Goal: Transaction & Acquisition: Purchase product/service

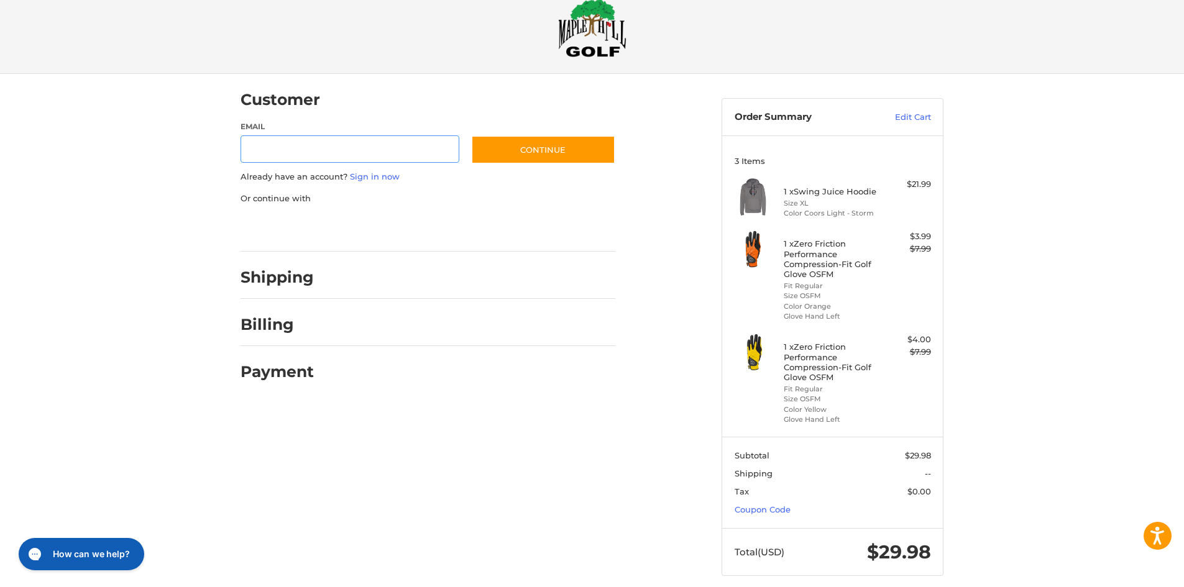
scroll to position [39, 0]
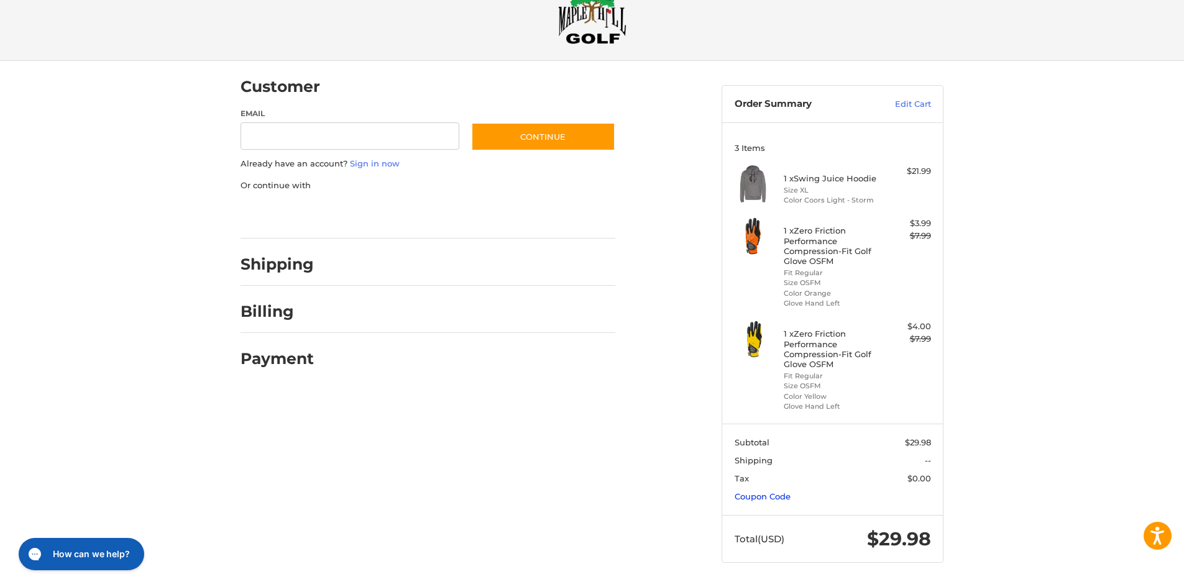
click at [778, 495] on link "Coupon Code" at bounding box center [763, 497] width 56 height 10
click at [793, 511] on input "Gift Certificate or Coupon Code" at bounding box center [797, 524] width 125 height 28
type input "*******"
click at [913, 541] on fieldset "Gift Certificate or Coupon Code ******* Apply Have a gift card? Email [EMAIL_AD…" at bounding box center [833, 540] width 196 height 60
click at [911, 527] on button "Apply" at bounding box center [898, 524] width 66 height 28
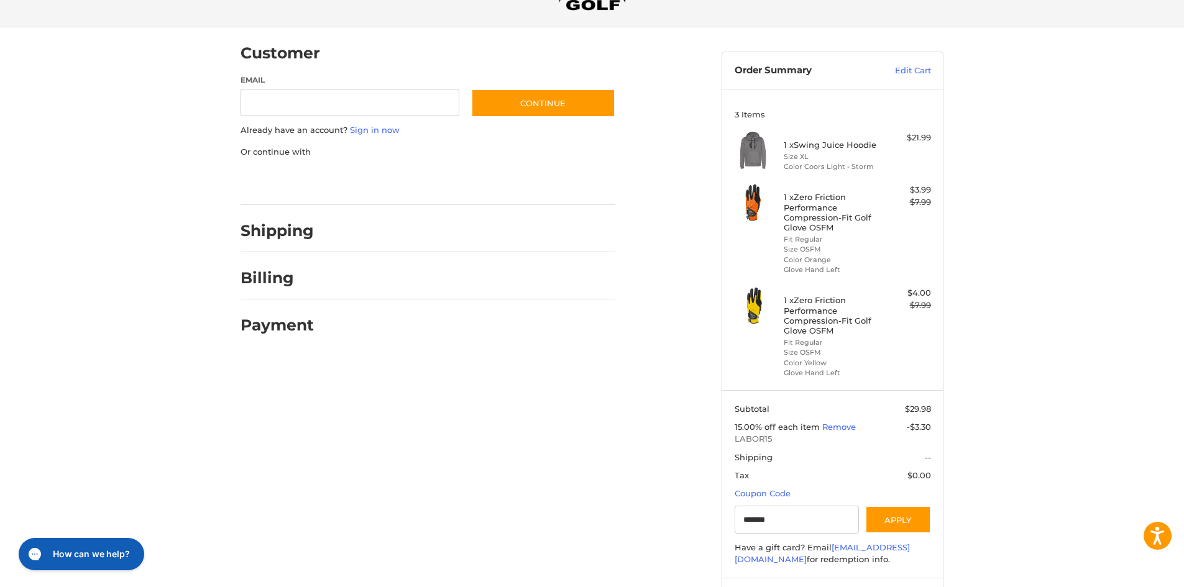
scroll to position [0, 0]
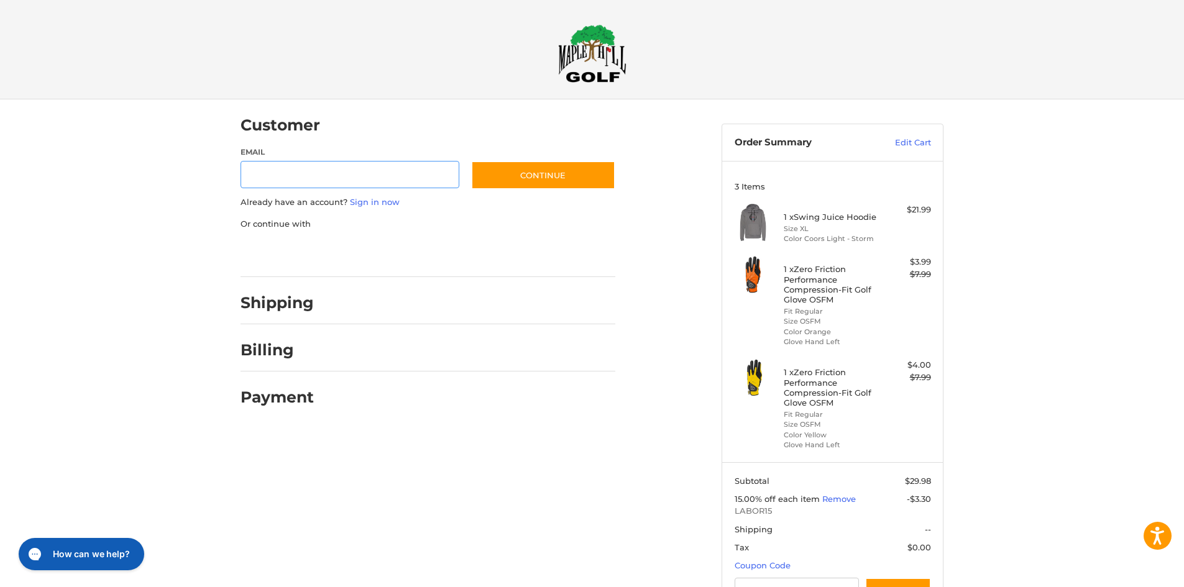
click at [379, 173] on input "Email" at bounding box center [350, 175] width 219 height 28
type input "**********"
click at [518, 170] on button "Continue" at bounding box center [543, 175] width 144 height 29
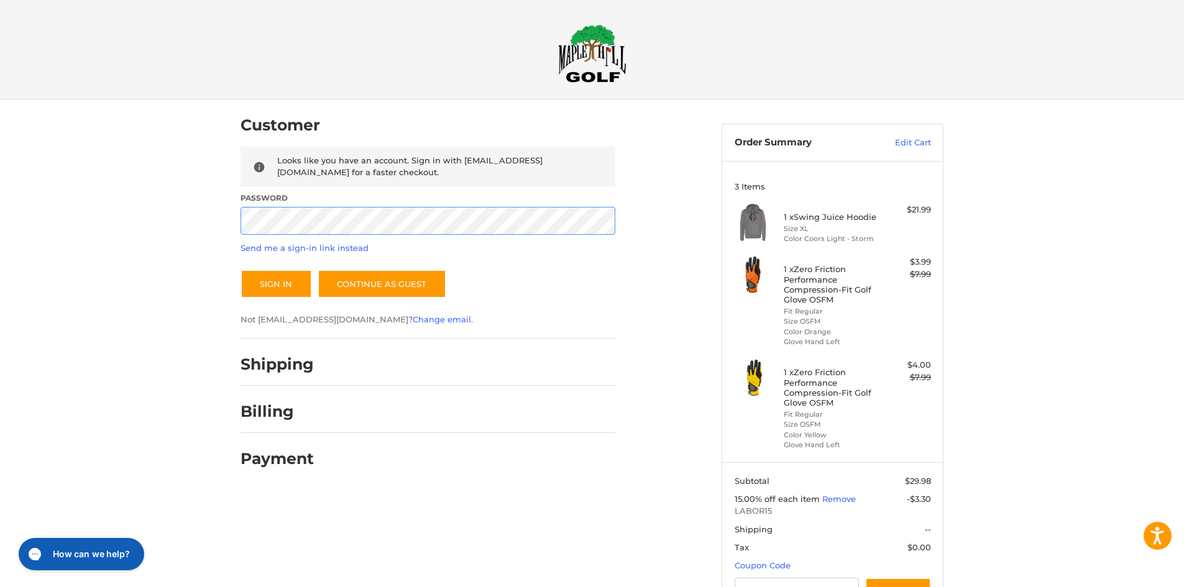
click at [241, 270] on button "Sign In" at bounding box center [276, 284] width 71 height 29
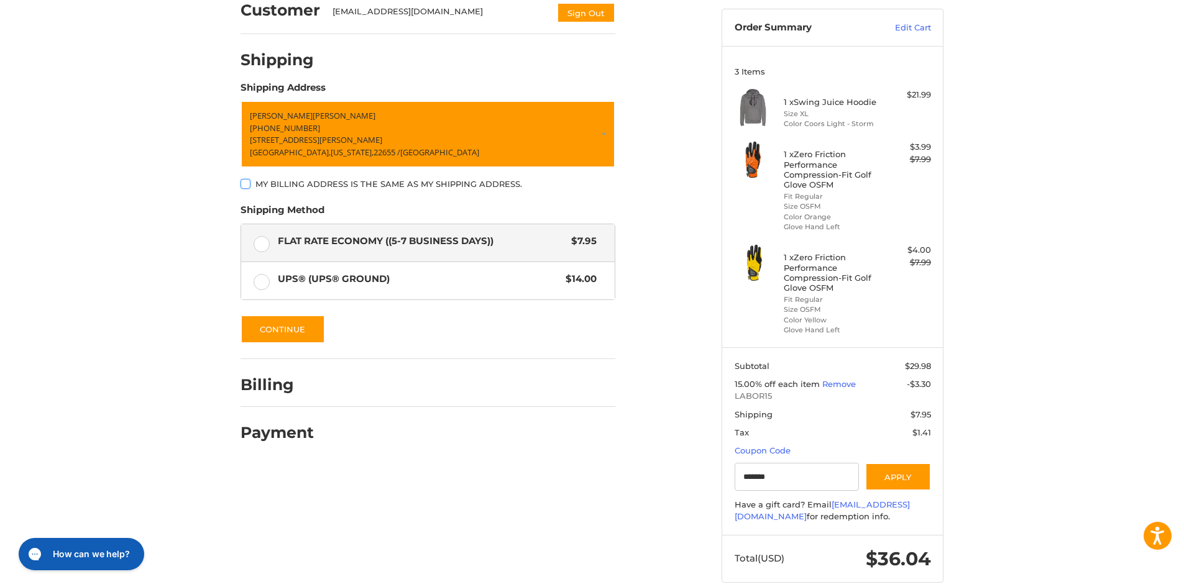
scroll to position [135, 0]
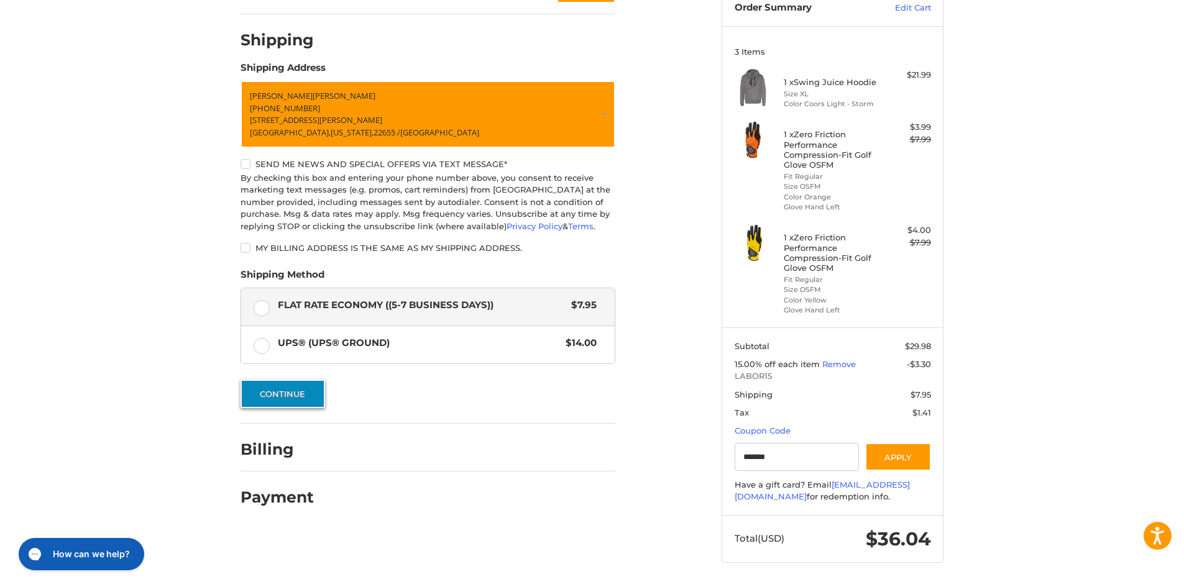
click at [288, 395] on button "Continue" at bounding box center [283, 394] width 85 height 29
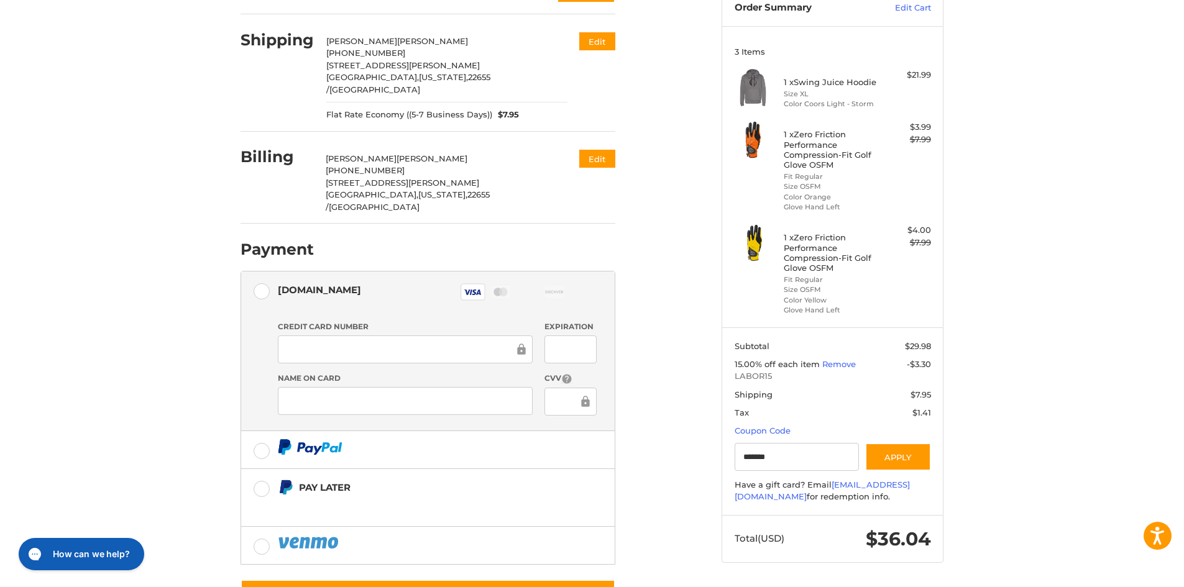
click at [552, 336] on div at bounding box center [571, 350] width 52 height 28
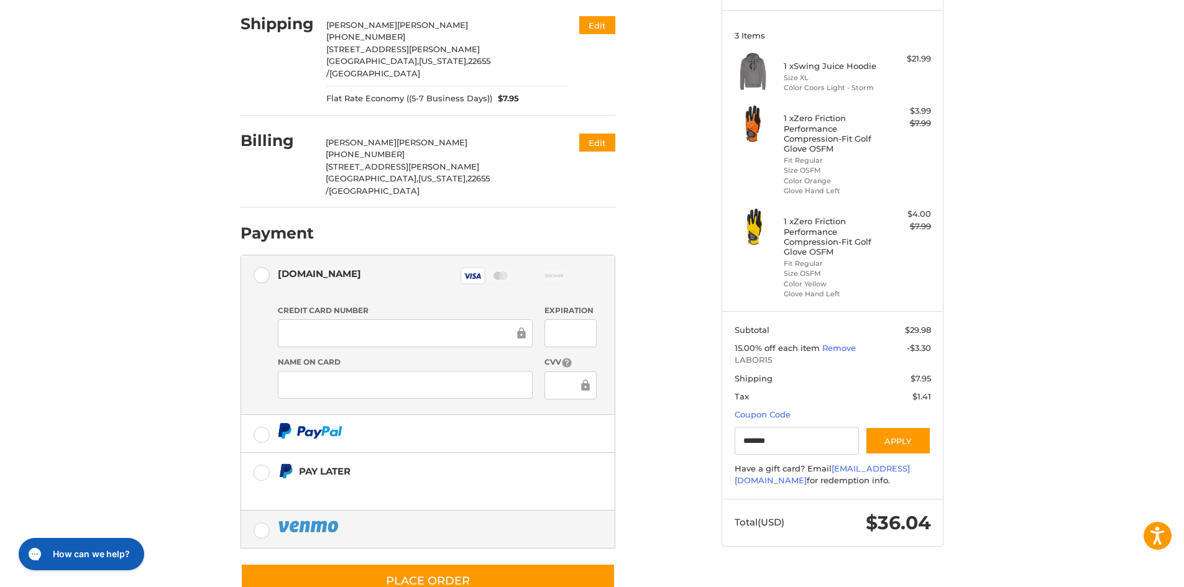
scroll to position [166, 0]
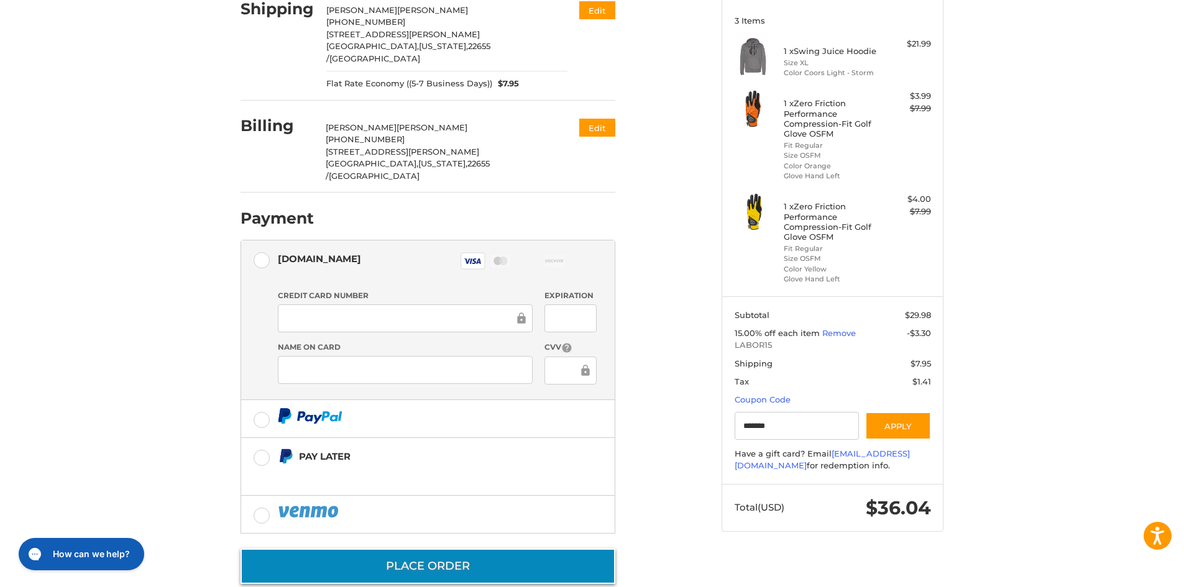
click at [501, 549] on button "Place Order" at bounding box center [428, 566] width 375 height 35
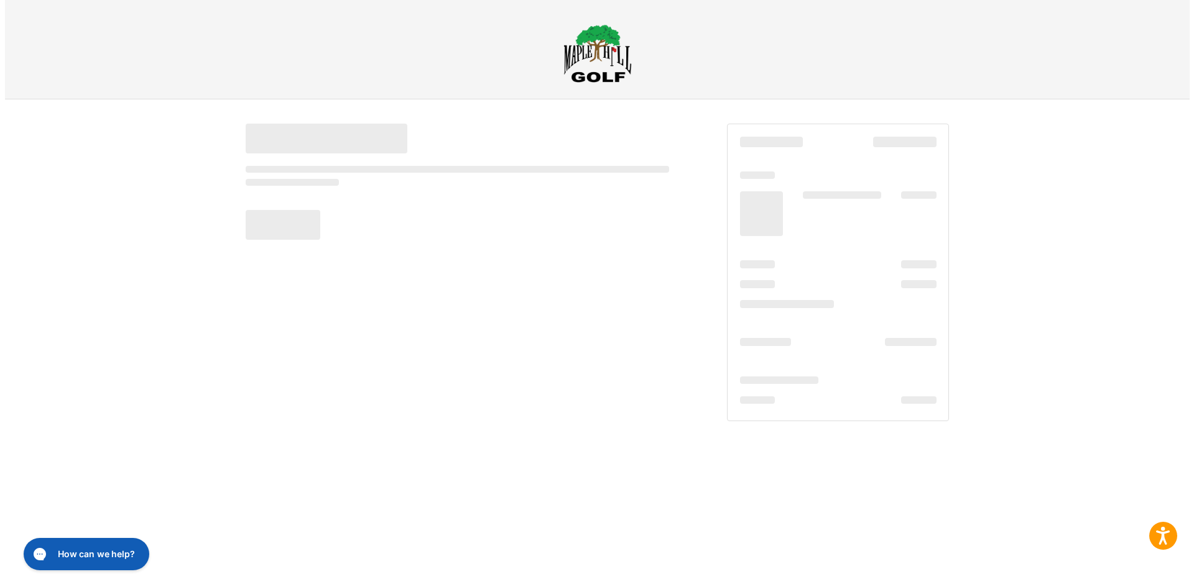
scroll to position [0, 0]
